Goal: Information Seeking & Learning: Check status

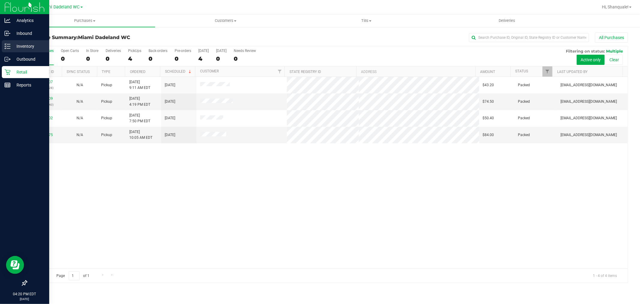
click at [5, 48] on icon at bounding box center [5, 48] width 1 height 1
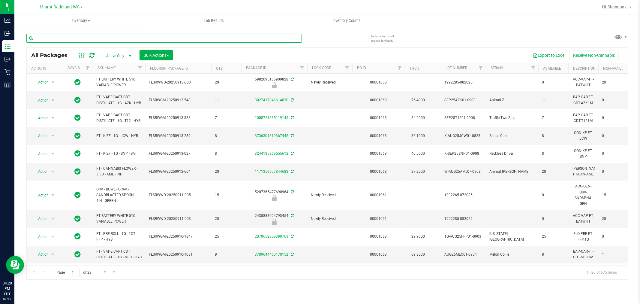
click at [85, 37] on input "text" at bounding box center [163, 38] width 275 height 9
type input "pkt"
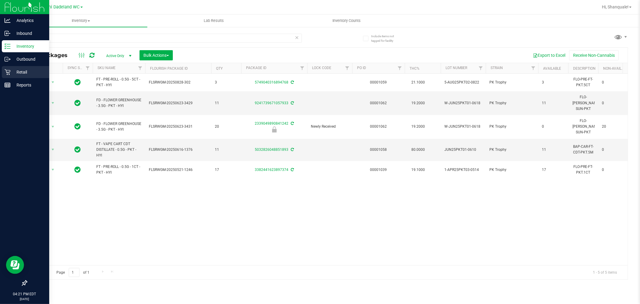
click at [5, 72] on icon at bounding box center [8, 72] width 6 height 6
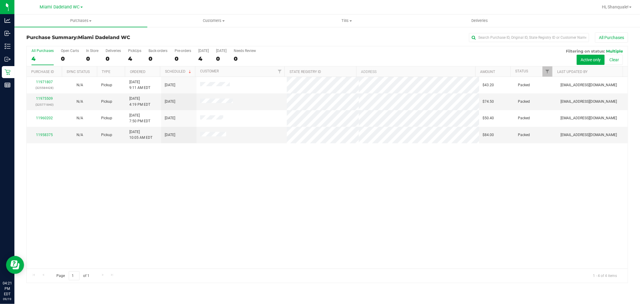
click at [227, 200] on div "11971807 (325584428) N/A Pickup 9/19/2025 9:11 AM EDT 9/19/2025 $43.20 Packed j…" at bounding box center [327, 172] width 601 height 191
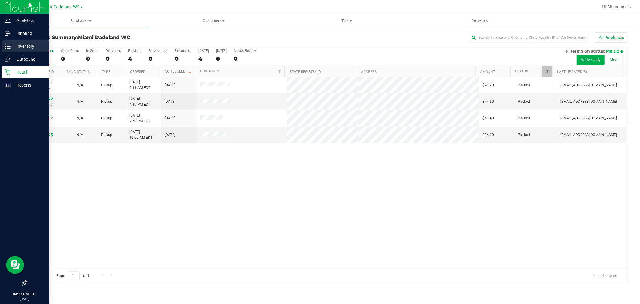
click at [5, 44] on icon at bounding box center [5, 44] width 1 height 1
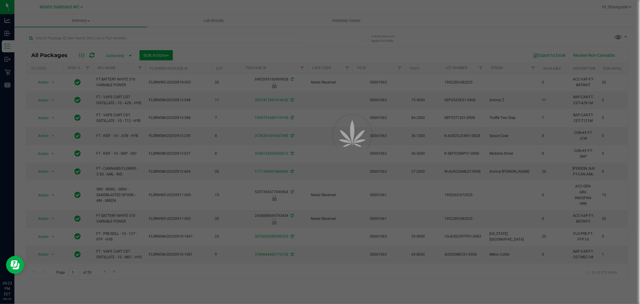
click at [94, 37] on div at bounding box center [320, 152] width 640 height 304
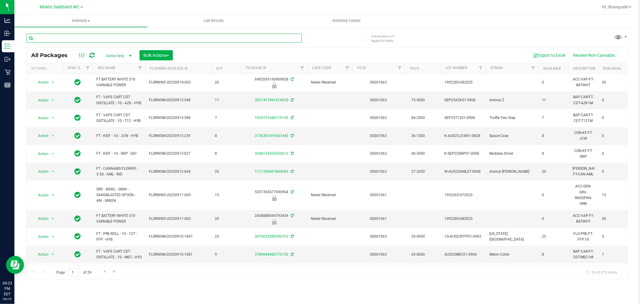
click at [93, 38] on input "text" at bounding box center [163, 38] width 275 height 9
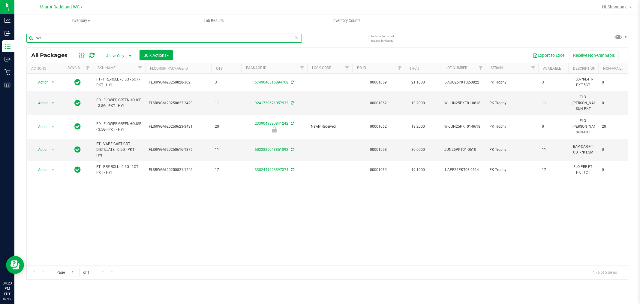
click at [194, 41] on input "pkt" at bounding box center [163, 38] width 275 height 9
click at [193, 40] on input "pkt" at bounding box center [163, 38] width 275 height 9
type input "flo"
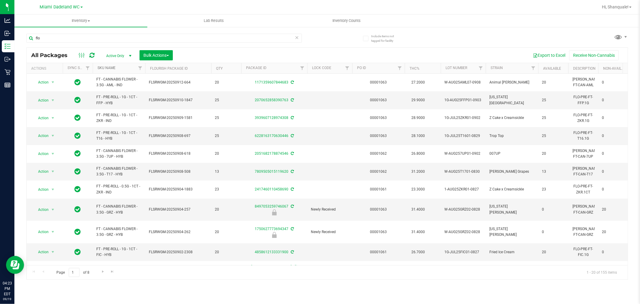
click at [107, 68] on link "SKU Name" at bounding box center [107, 68] width 18 height 4
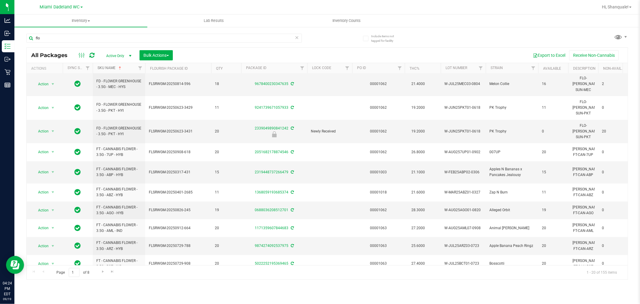
scroll to position [175, 0]
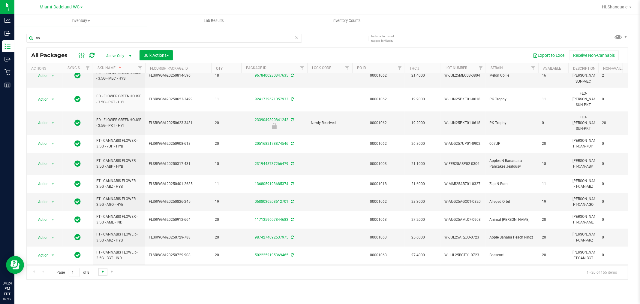
click at [104, 269] on span "Go to the next page" at bounding box center [103, 271] width 5 height 5
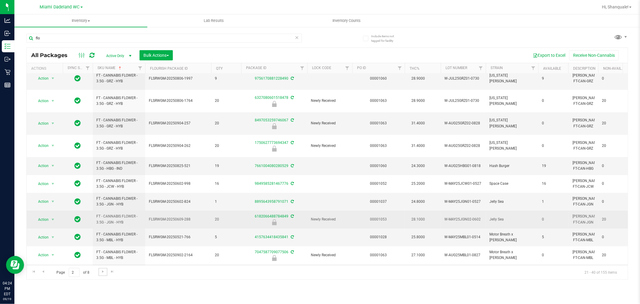
scroll to position [170, 0]
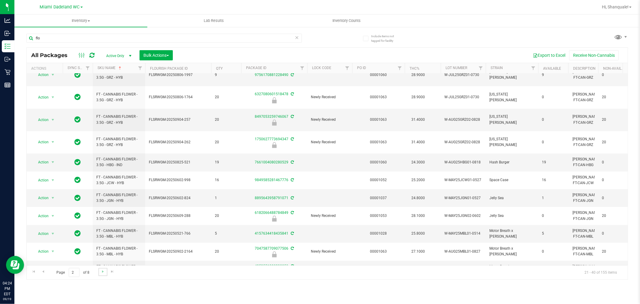
click at [105, 272] on link "Go to the next page" at bounding box center [102, 272] width 9 height 8
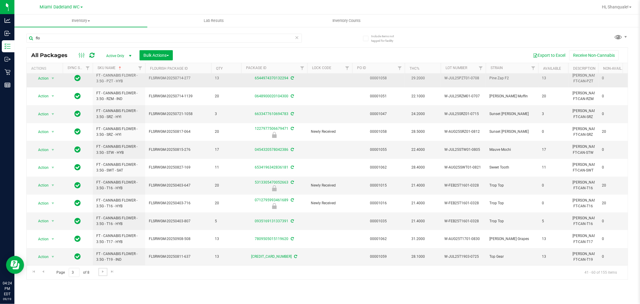
scroll to position [170, 0]
click at [104, 273] on link "Go to the next page" at bounding box center [102, 272] width 9 height 8
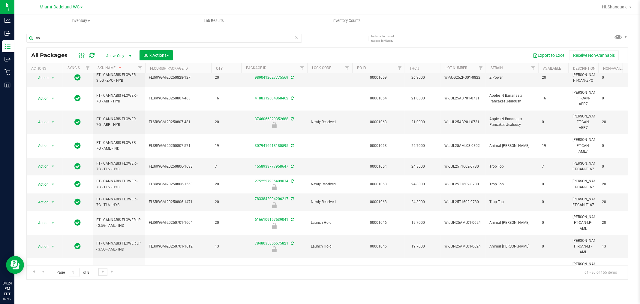
scroll to position [179, 0]
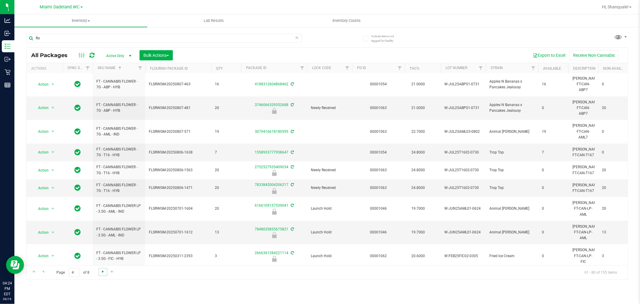
click at [101, 271] on span "Go to the next page" at bounding box center [103, 271] width 5 height 5
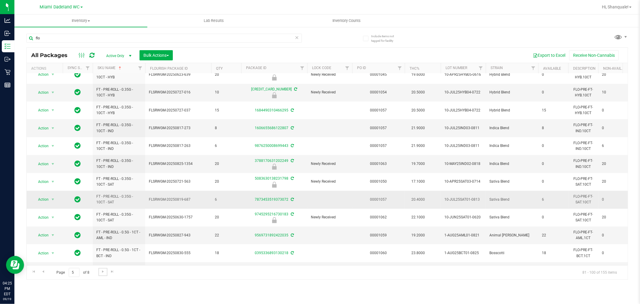
scroll to position [170, 0]
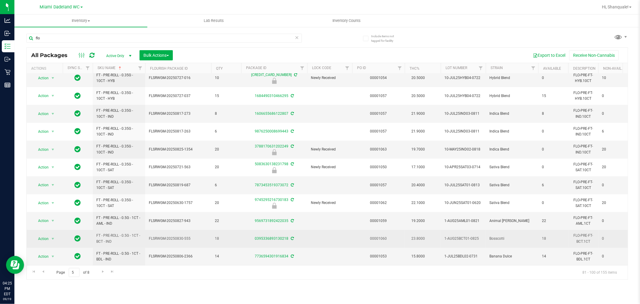
click at [222, 236] on span "18" at bounding box center [226, 239] width 23 height 6
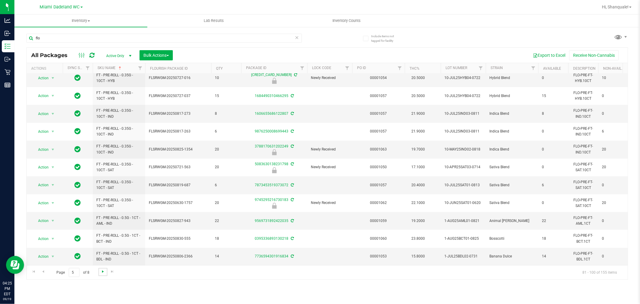
click at [101, 271] on span "Go to the next page" at bounding box center [103, 271] width 5 height 5
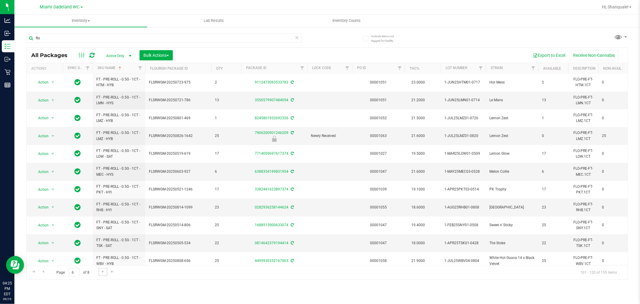
scroll to position [170, 0]
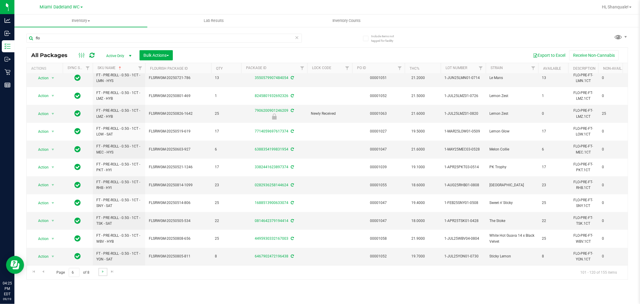
click at [106, 275] on link "Go to the next page" at bounding box center [102, 272] width 9 height 8
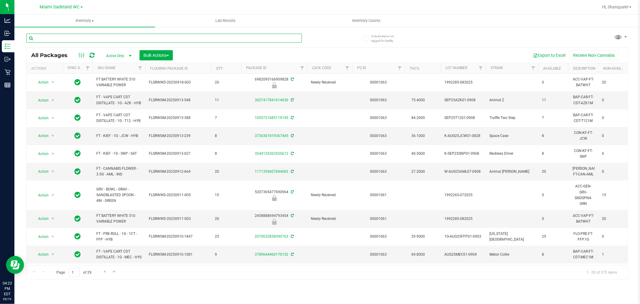
click at [211, 38] on input "text" at bounding box center [163, 38] width 275 height 9
click at [120, 71] on th "SKU Name" at bounding box center [119, 68] width 53 height 11
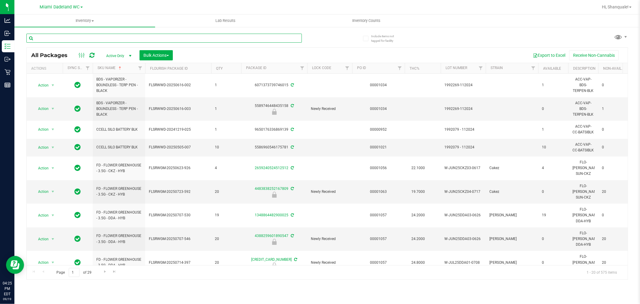
click at [82, 38] on input "text" at bounding box center [163, 38] width 275 height 9
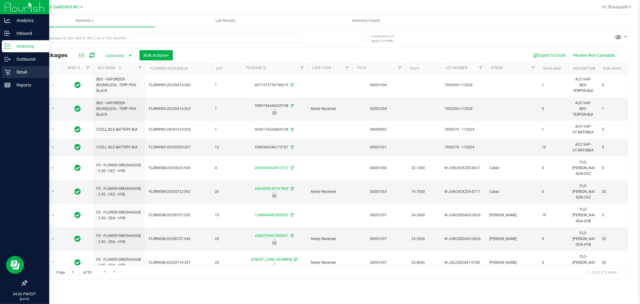
click at [18, 74] on p "Retail" at bounding box center [29, 71] width 36 height 7
